Goal: Information Seeking & Learning: Learn about a topic

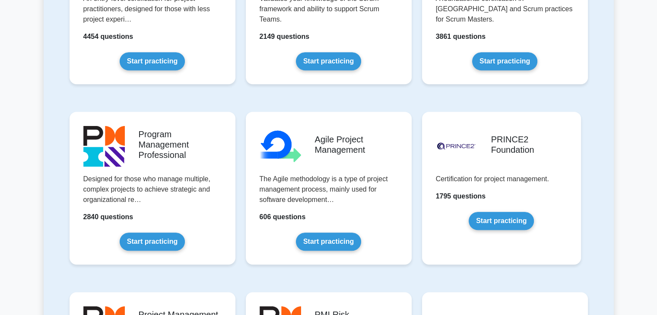
scroll to position [543, 0]
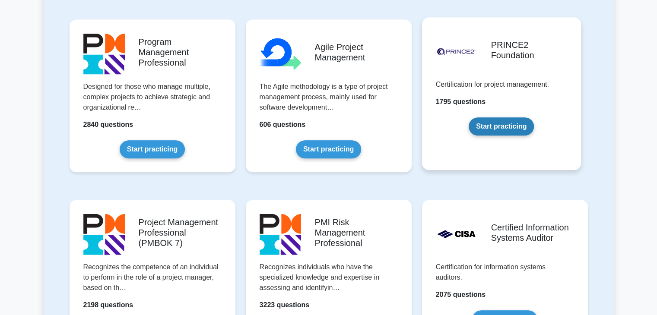
click at [522, 123] on link "Start practicing" at bounding box center [501, 127] width 65 height 18
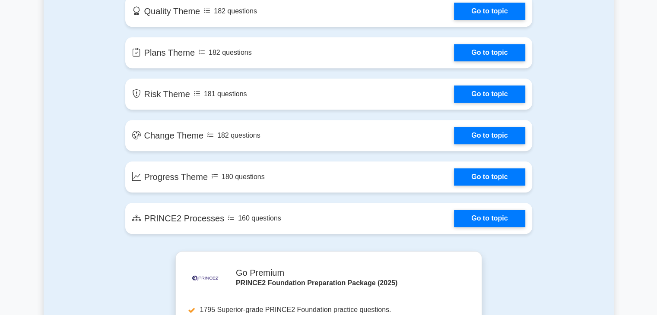
scroll to position [442, 0]
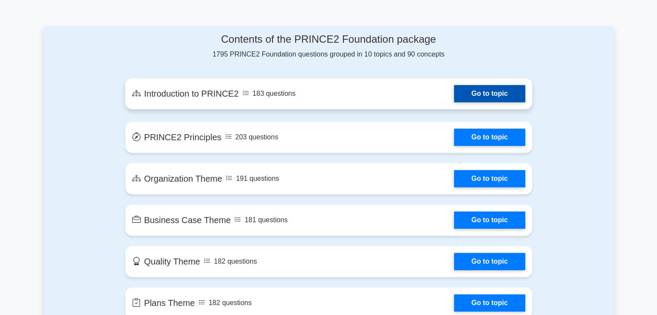
click at [484, 101] on link "Go to topic" at bounding box center [489, 93] width 71 height 17
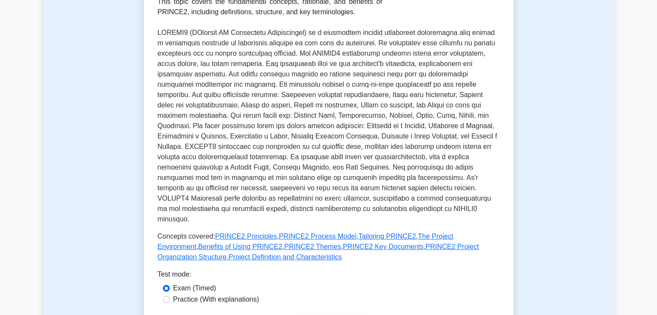
scroll to position [202, 0]
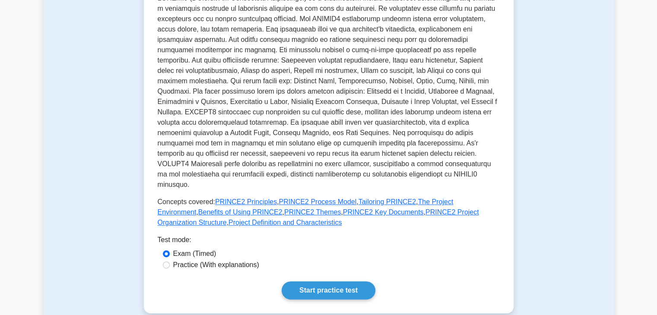
click at [169, 260] on div "Practice (With explanations)" at bounding box center [329, 265] width 332 height 10
click at [166, 262] on input "Practice (With explanations)" at bounding box center [166, 265] width 7 height 7
radio input "true"
click at [316, 287] on link "Start practice test" at bounding box center [329, 291] width 94 height 18
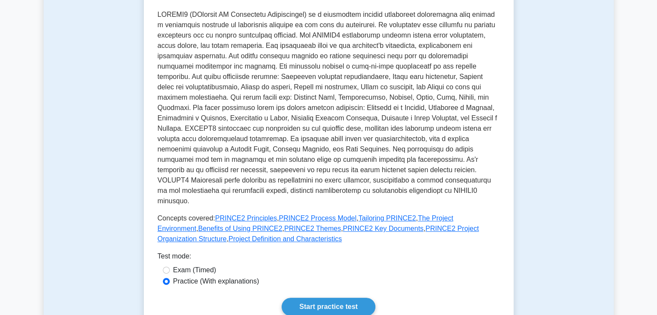
scroll to position [130, 0]
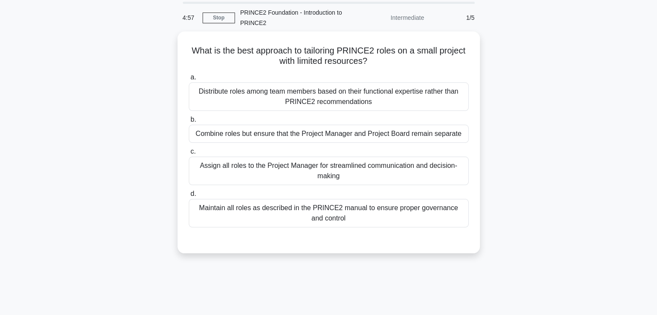
scroll to position [14, 0]
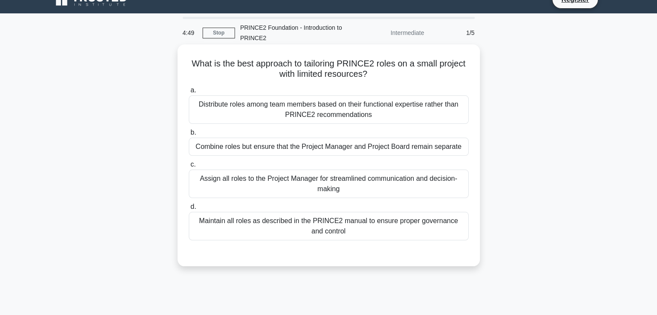
click at [305, 72] on h5 "What is the best approach to tailoring PRINCE2 roles on a small project with li…" at bounding box center [329, 69] width 282 height 22
click at [251, 109] on div "Distribute roles among team members based on their functional expertise rather …" at bounding box center [329, 109] width 280 height 29
click at [189, 93] on input "a. Distribute roles among team members based on their functional expertise rath…" at bounding box center [189, 91] width 0 height 6
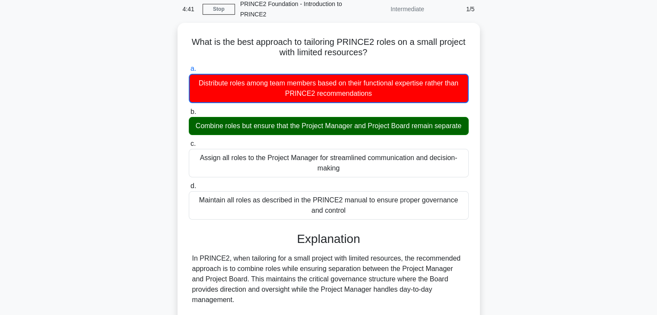
scroll to position [0, 0]
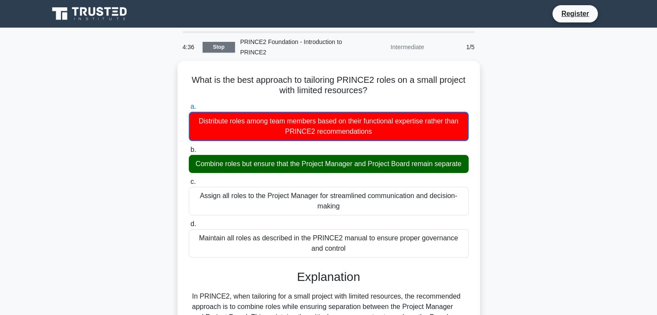
click at [228, 48] on link "Stop" at bounding box center [219, 47] width 32 height 11
